Goal: Information Seeking & Learning: Check status

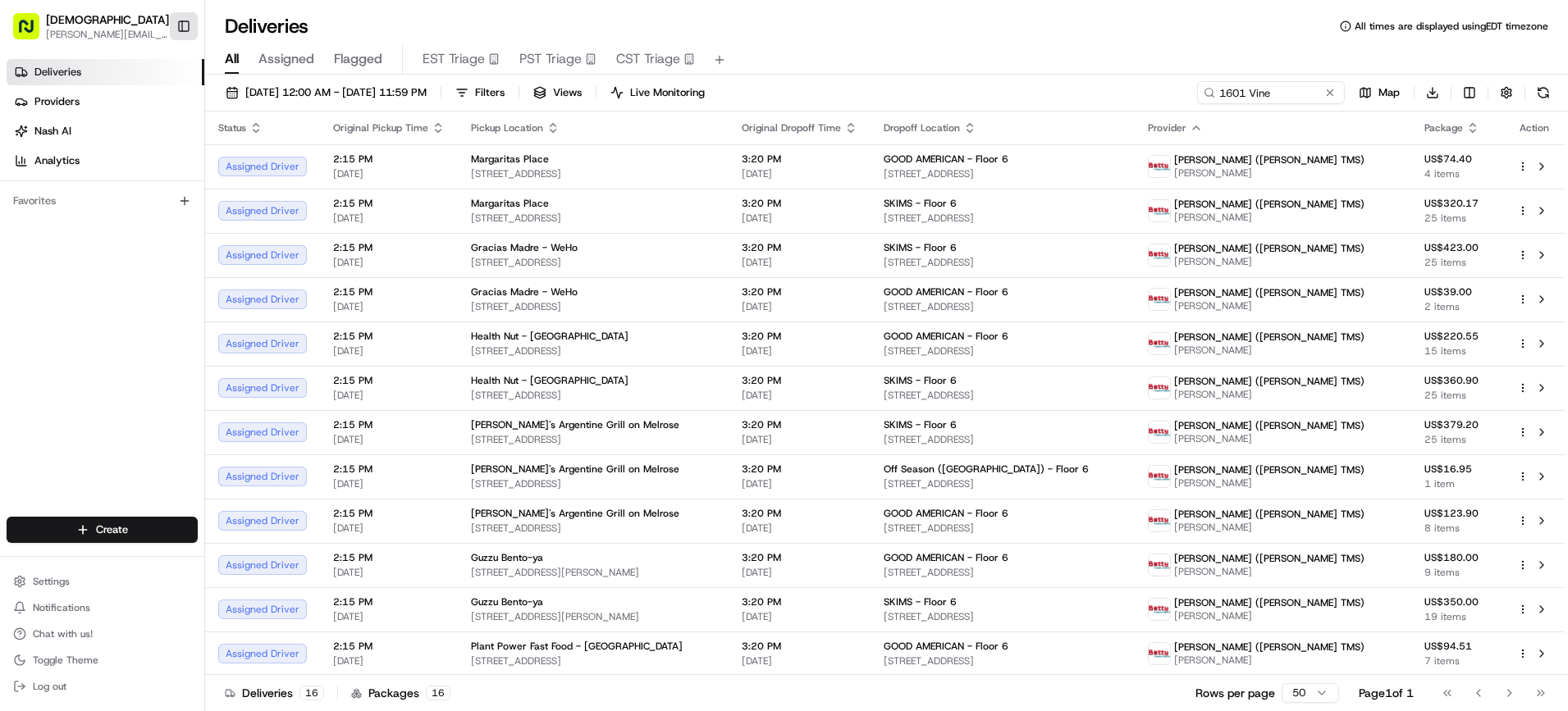
click at [180, 13] on button "Toggle Sidebar" at bounding box center [183, 26] width 28 height 28
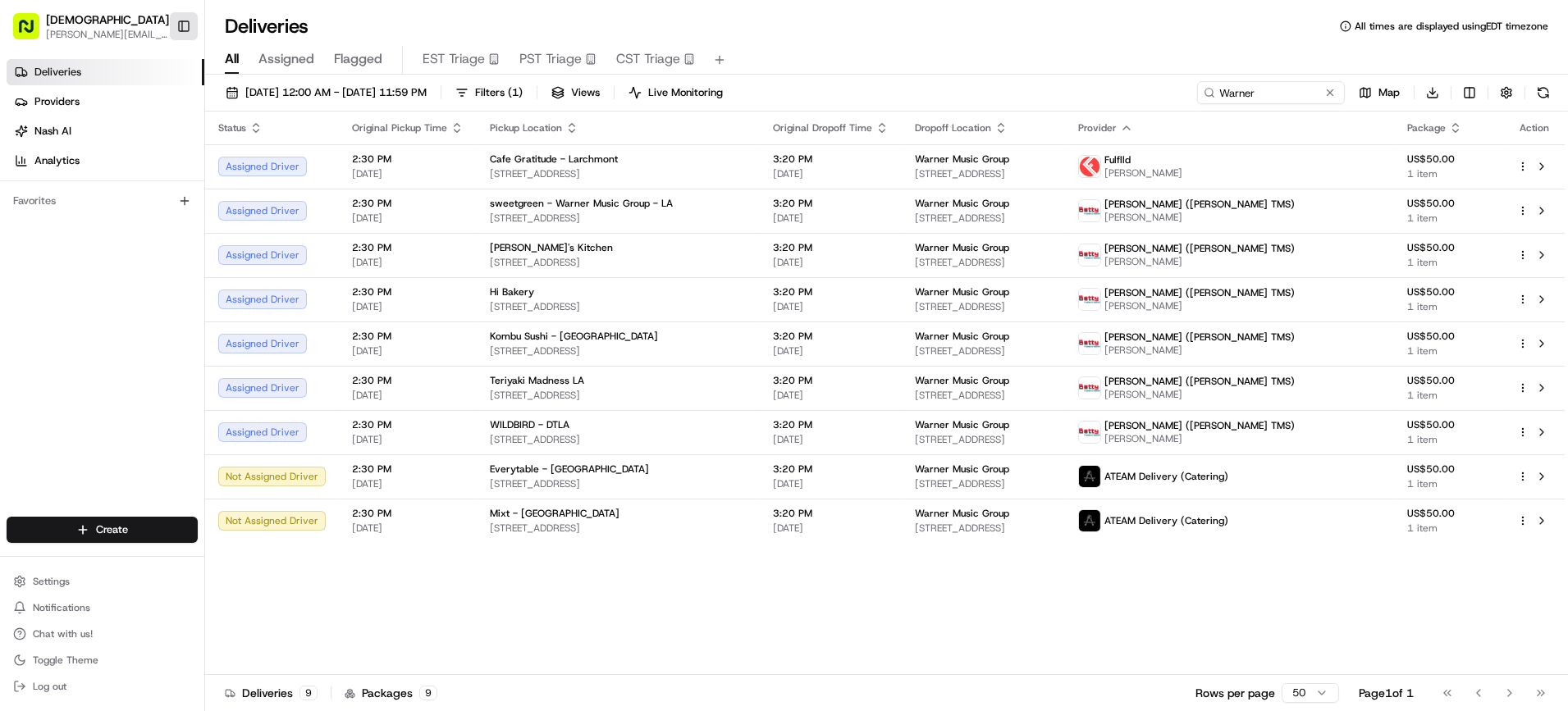
click at [177, 27] on button "Toggle Sidebar" at bounding box center [183, 26] width 28 height 28
